Goal: Information Seeking & Learning: Learn about a topic

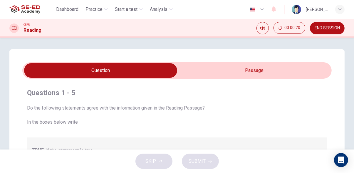
click at [159, 162] on div "SKIP SUBMIT" at bounding box center [177, 160] width 354 height 23
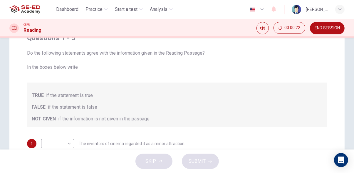
click at [231, 92] on div "TRUE if the statement is true" at bounding box center [177, 95] width 290 height 7
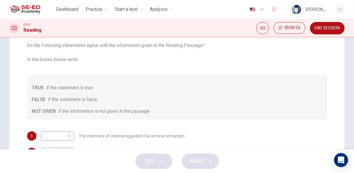
click at [153, 163] on div "SKIP SUBMIT" at bounding box center [177, 160] width 354 height 23
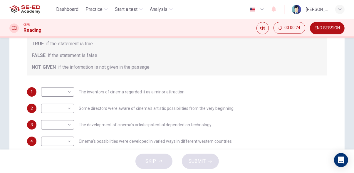
scroll to position [153, 0]
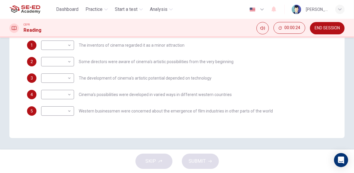
click at [157, 160] on div "SKIP SUBMIT" at bounding box center [177, 160] width 354 height 23
click at [65, 47] on body "This site uses cookies, as explained in our Privacy Policy . If you agree to th…" at bounding box center [177, 86] width 354 height 173
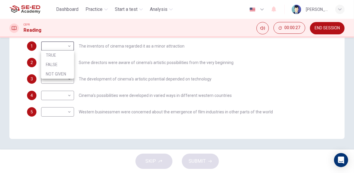
click at [66, 55] on li "TRUE" at bounding box center [57, 54] width 33 height 9
type input "TRUE"
click at [71, 70] on body "This site uses cookies, as explained in our Privacy Policy . If you agree to th…" at bounding box center [177, 86] width 354 height 173
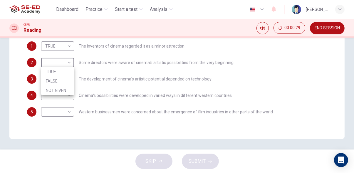
click at [68, 70] on li "TRUE" at bounding box center [57, 71] width 33 height 9
type input "TRUE"
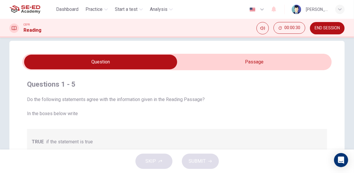
scroll to position [0, 0]
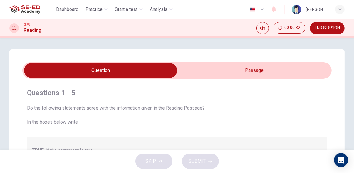
click at [203, 168] on div "SKIP SUBMIT" at bounding box center [177, 160] width 354 height 23
click at [204, 160] on div "SKIP SUBMIT" at bounding box center [177, 160] width 354 height 23
click at [336, 29] on span "END SESSION" at bounding box center [326, 28] width 25 height 5
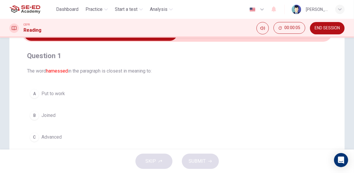
scroll to position [37, 0]
click at [95, 94] on button "A Put to work" at bounding box center [177, 94] width 300 height 15
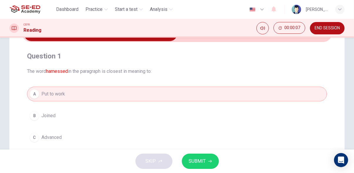
click at [215, 162] on button "SUBMIT" at bounding box center [200, 160] width 37 height 15
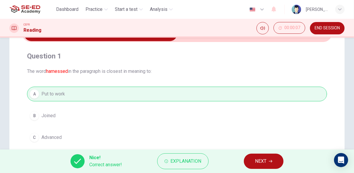
click at [263, 158] on span "NEXT" at bounding box center [260, 161] width 11 height 8
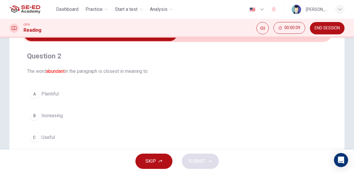
click at [124, 90] on button "A Plentiful" at bounding box center [177, 94] width 300 height 15
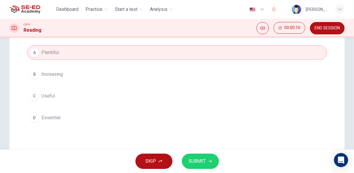
scroll to position [80, 0]
click at [209, 161] on icon "button" at bounding box center [210, 161] width 4 height 4
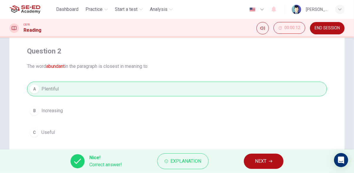
scroll to position [0, 0]
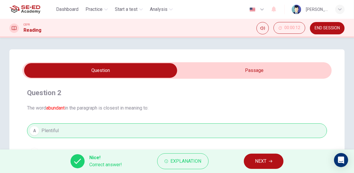
click at [264, 161] on span "NEXT" at bounding box center [260, 161] width 11 height 8
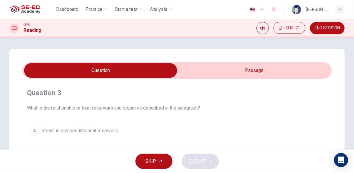
click at [254, 69] on input "checkbox" at bounding box center [101, 70] width 464 height 15
checkbox input "true"
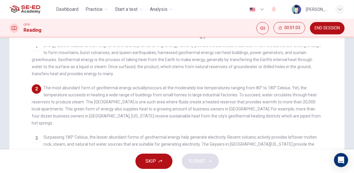
scroll to position [60, 0]
